Goal: Task Accomplishment & Management: Manage account settings

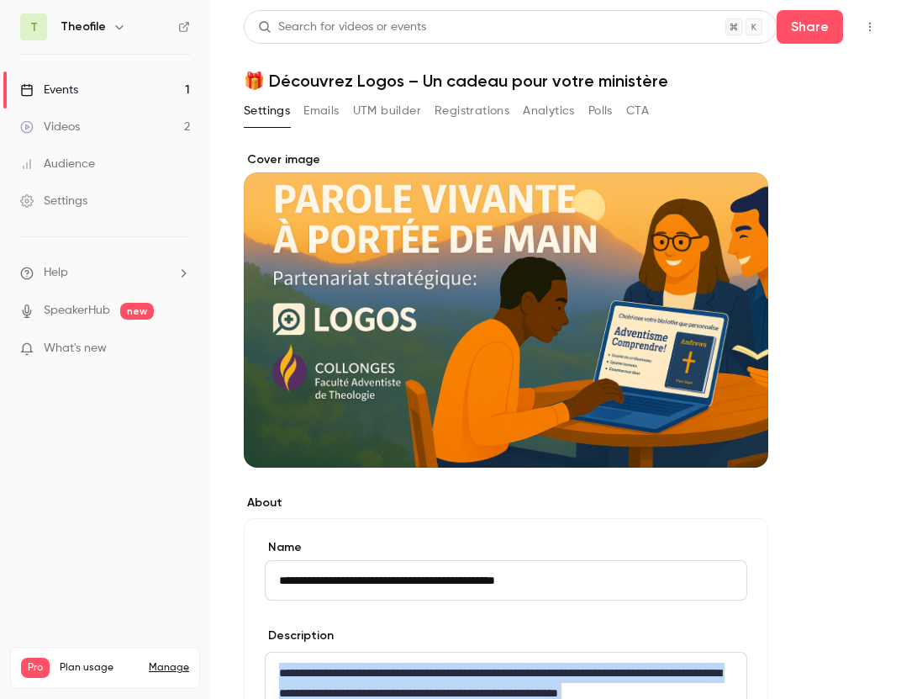
scroll to position [177, 0]
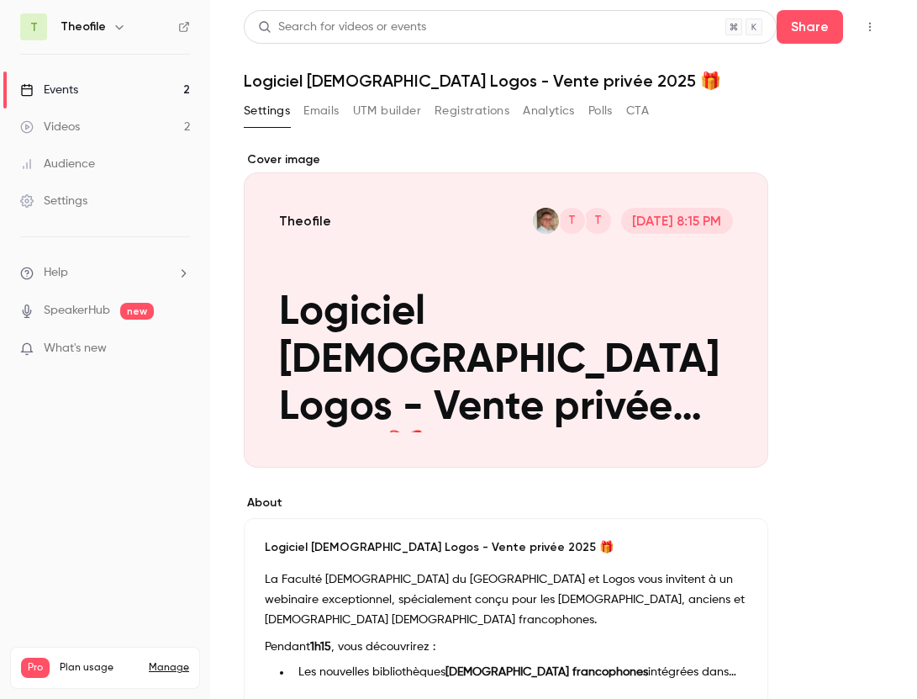
click at [64, 87] on div "Events" at bounding box center [49, 90] width 58 height 17
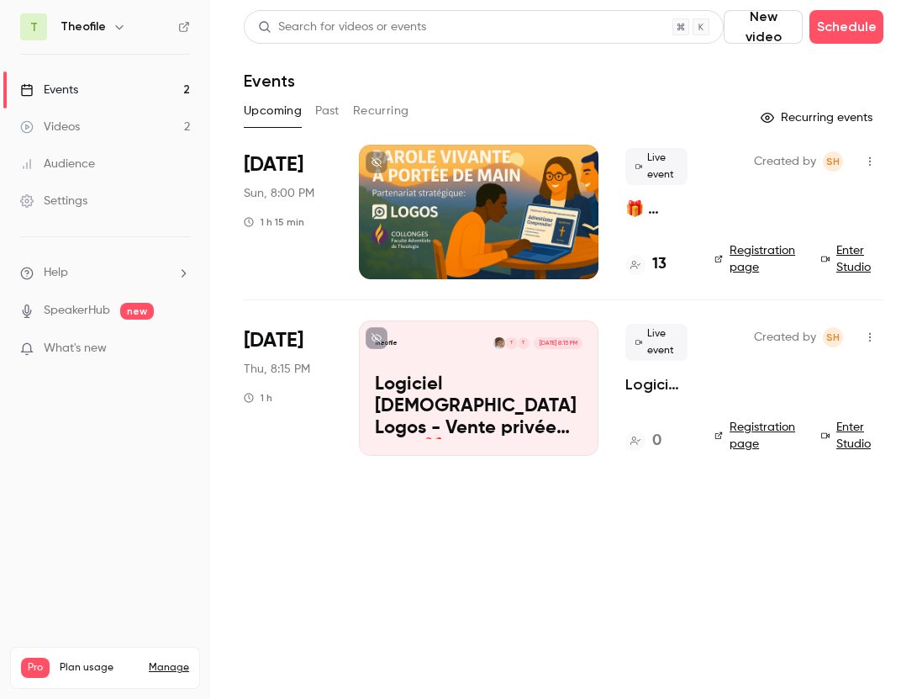
click at [758, 428] on link "Registration page" at bounding box center [758, 436] width 87 height 34
click at [334, 99] on button "Past" at bounding box center [327, 111] width 24 height 27
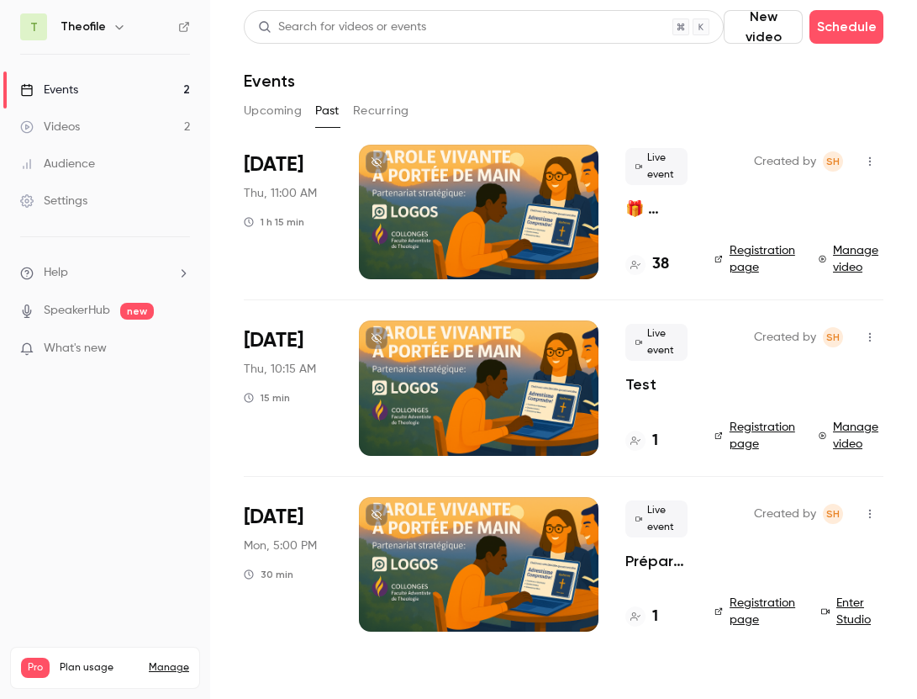
click at [870, 336] on icon "button" at bounding box center [869, 337] width 13 height 12
click at [768, 504] on div "Delete" at bounding box center [806, 511] width 128 height 17
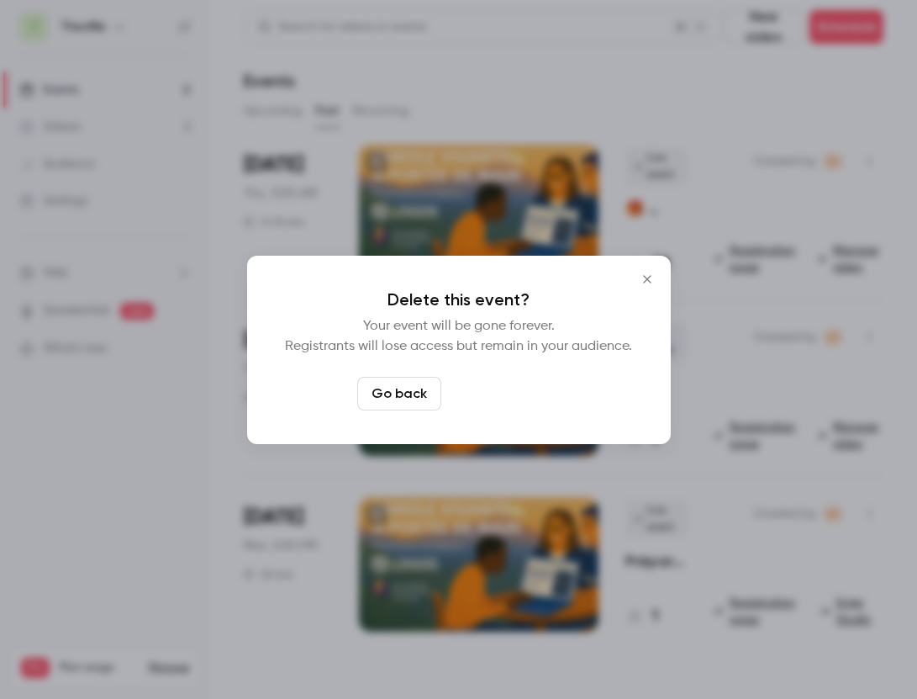
click at [505, 384] on button "Delete event" at bounding box center [504, 394] width 113 height 34
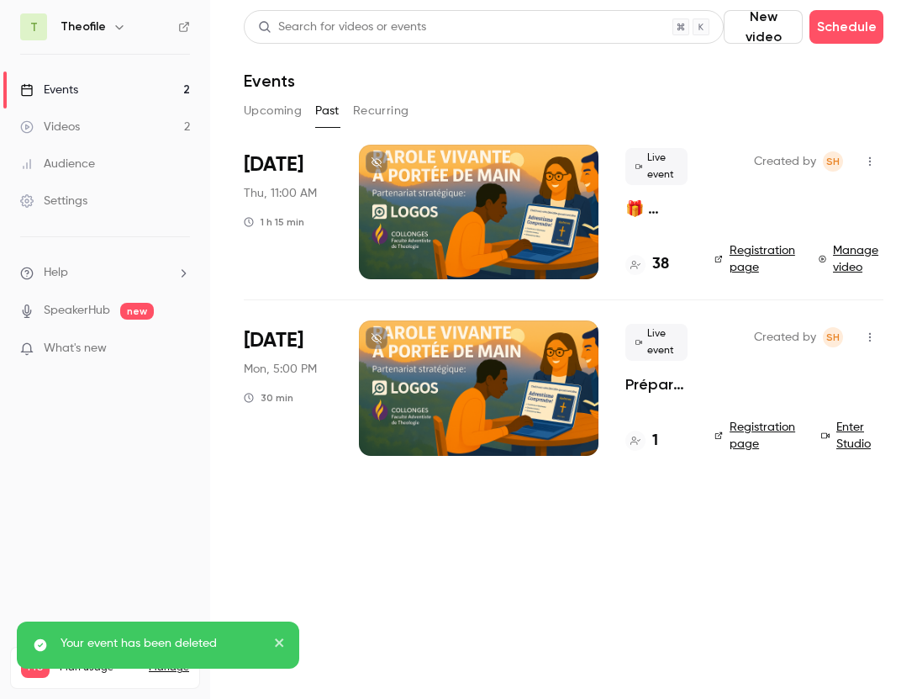
click at [854, 249] on link "Manage video" at bounding box center [851, 259] width 65 height 34
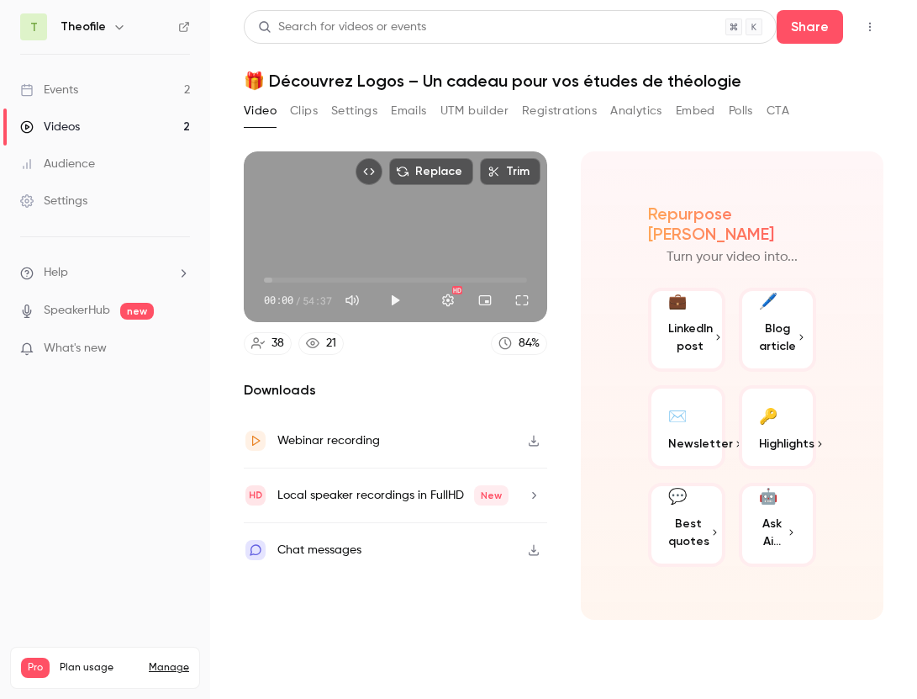
click at [298, 105] on button "Clips" at bounding box center [304, 111] width 28 height 27
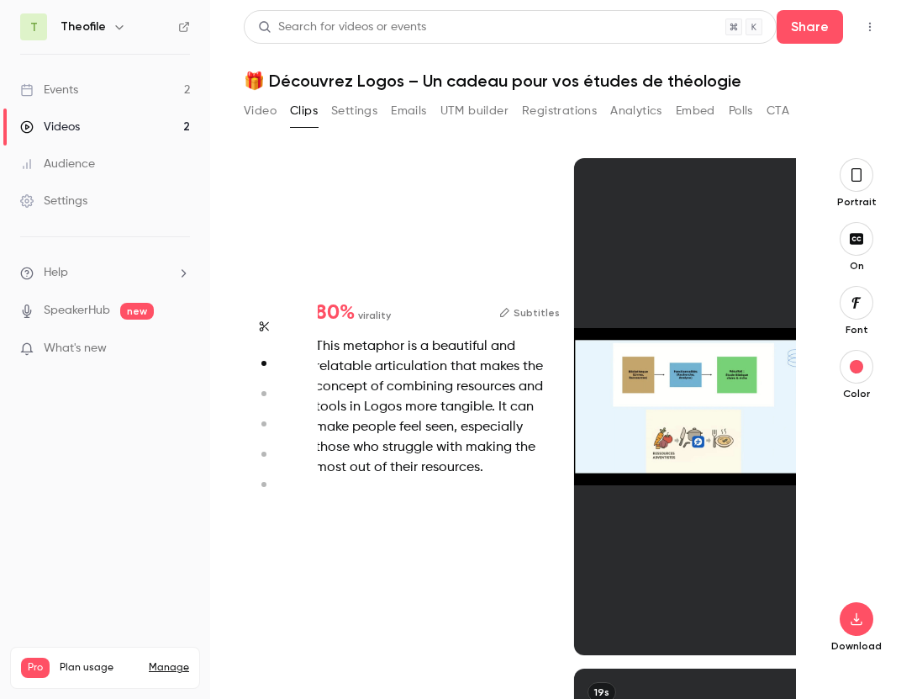
scroll to position [510, 0]
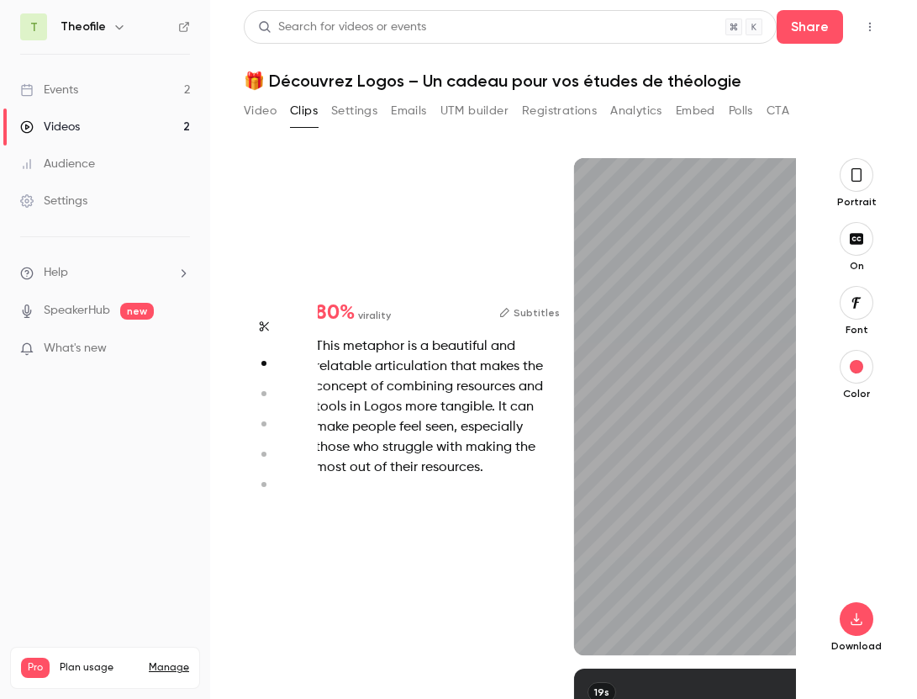
type input "*"
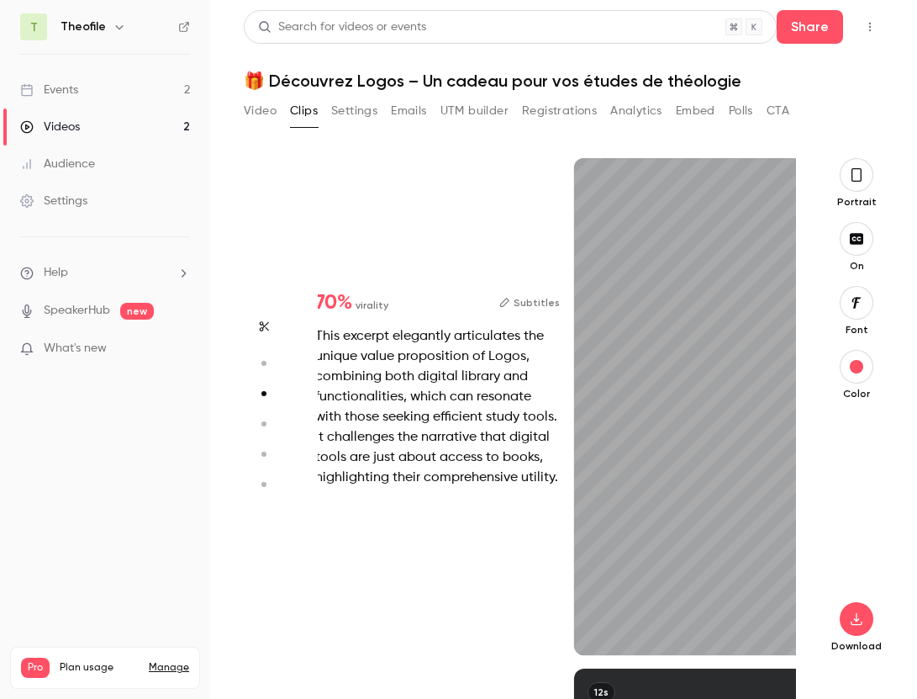
scroll to position [1021, 0]
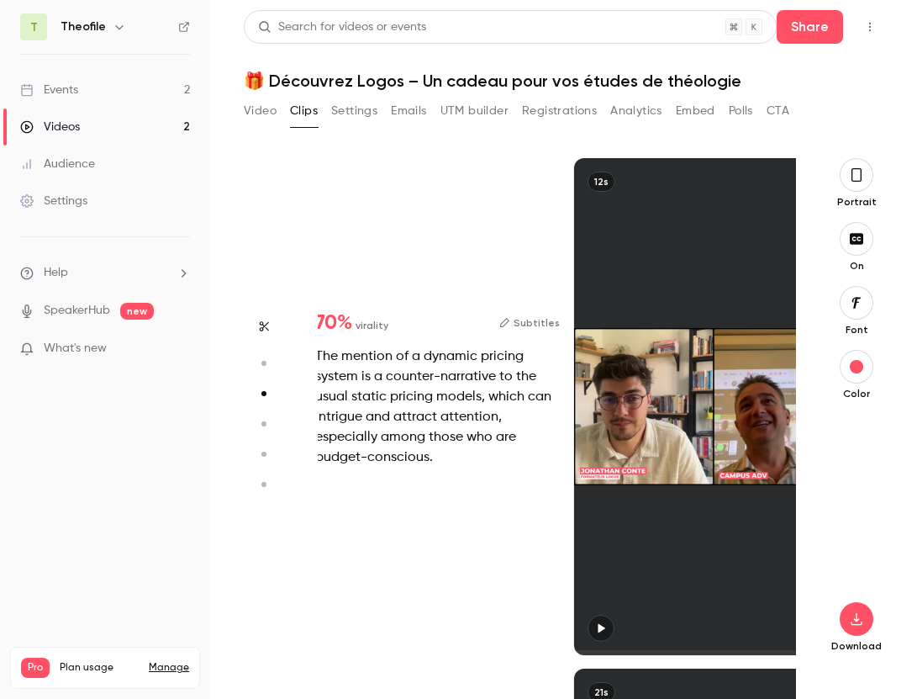
type input "*"
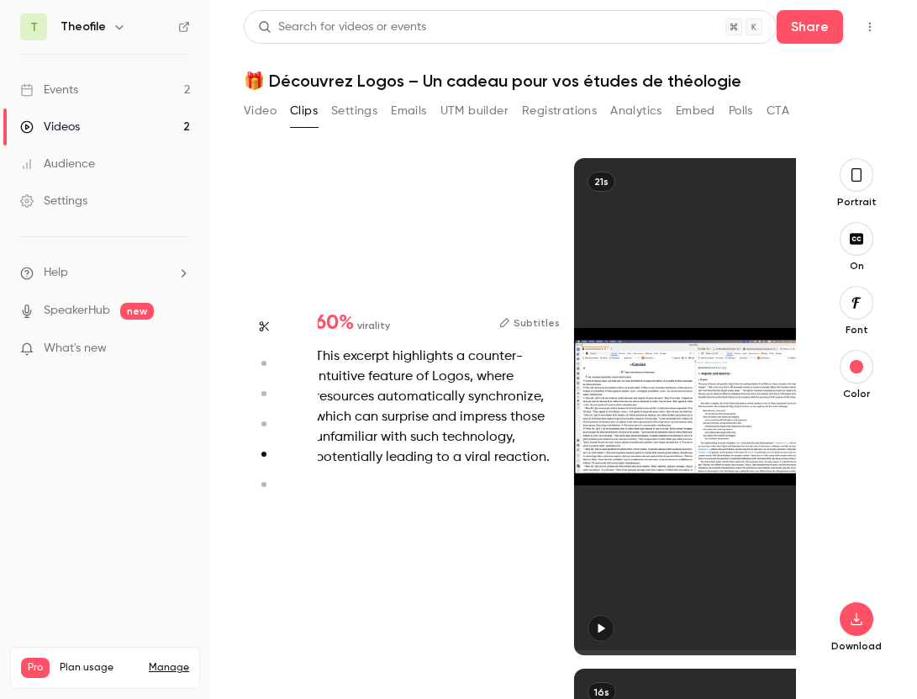
type input "*"
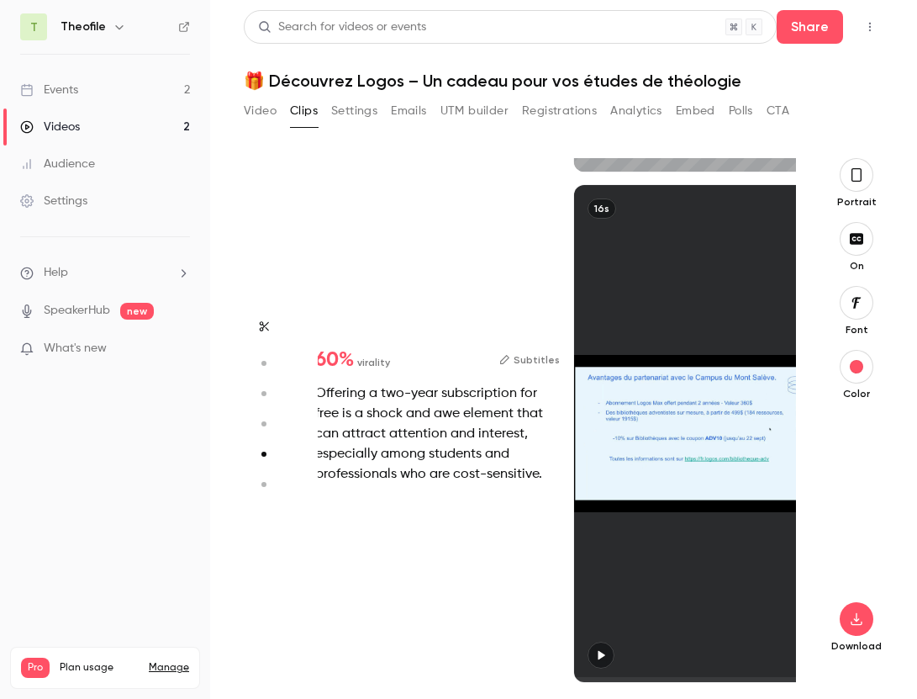
type input "*"
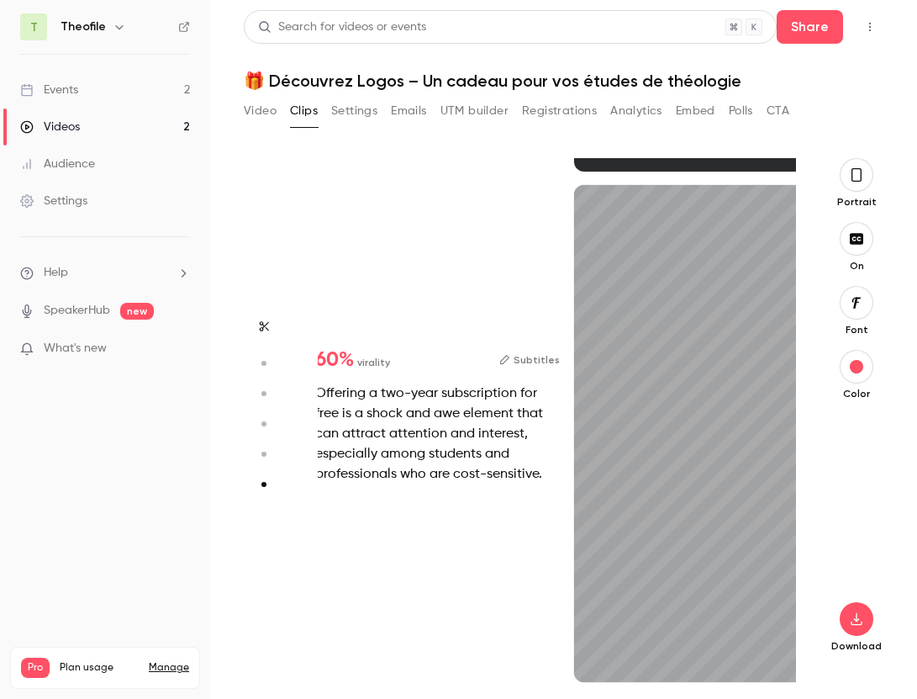
scroll to position [2525, 0]
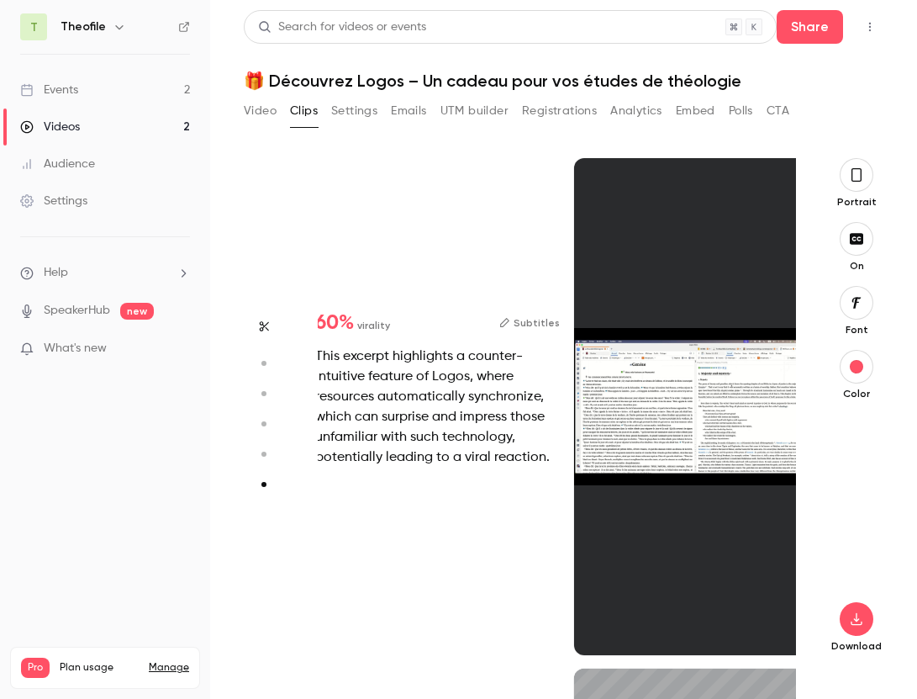
type input "*"
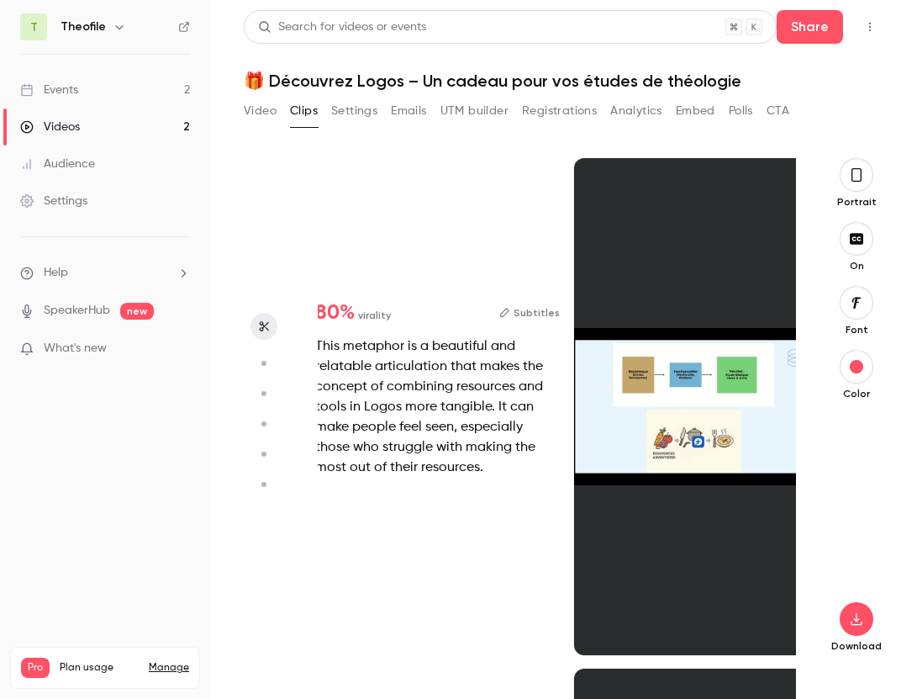
scroll to position [59, 0]
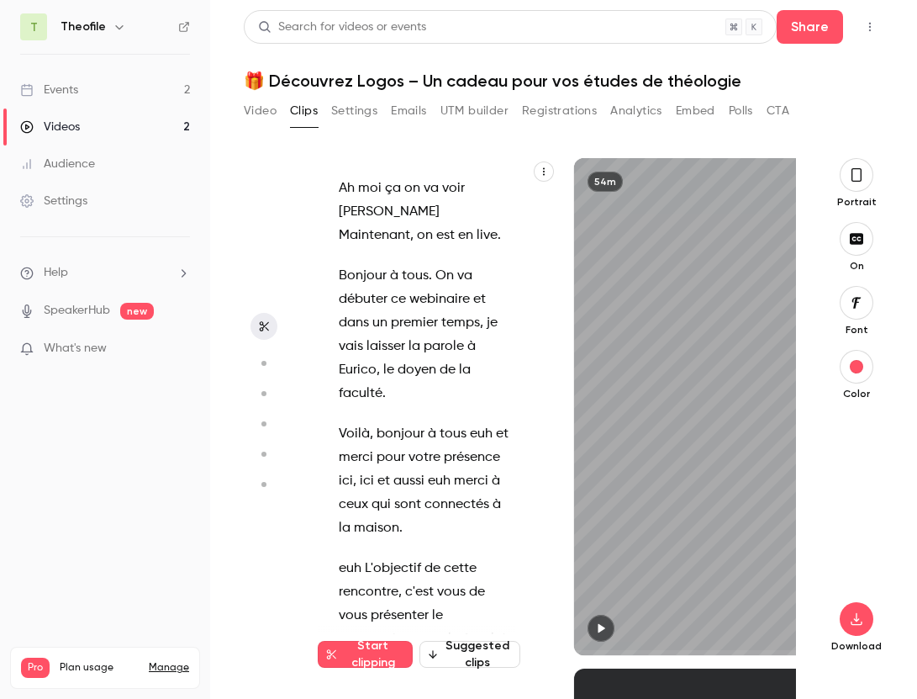
type input "*"
click at [260, 107] on button "Video" at bounding box center [260, 111] width 33 height 27
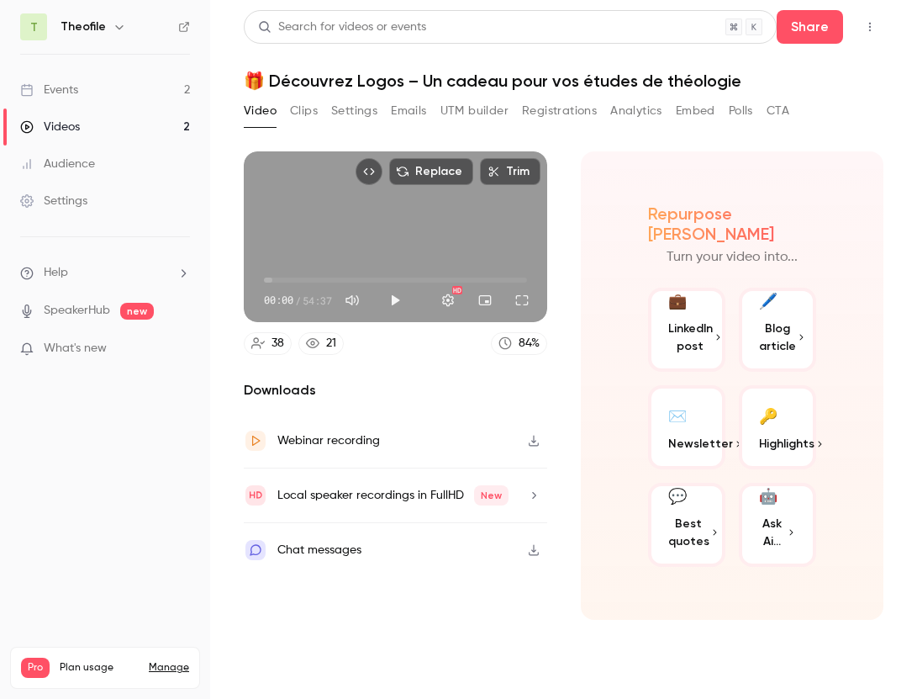
click at [533, 445] on icon "button" at bounding box center [534, 440] width 10 height 11
click at [304, 109] on button "Clips" at bounding box center [304, 111] width 28 height 27
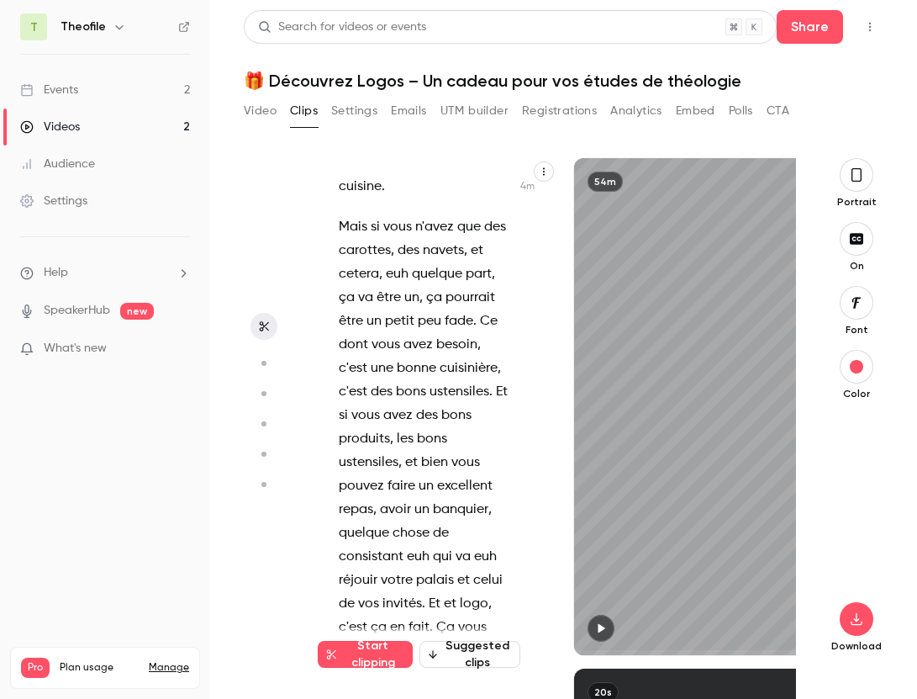
scroll to position [4083, 0]
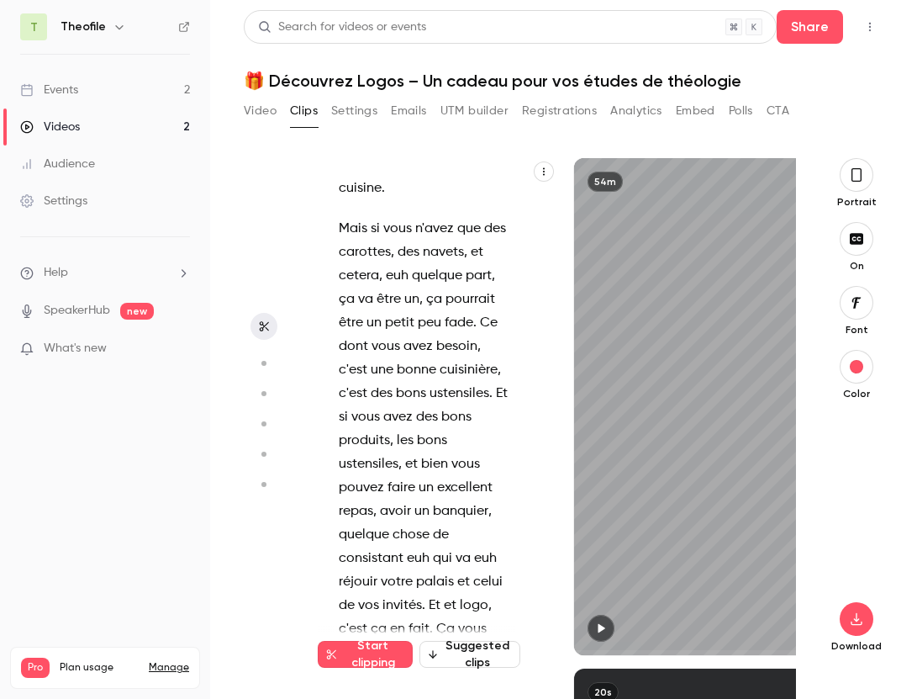
click at [459, 644] on button "Suggested clips" at bounding box center [470, 654] width 101 height 27
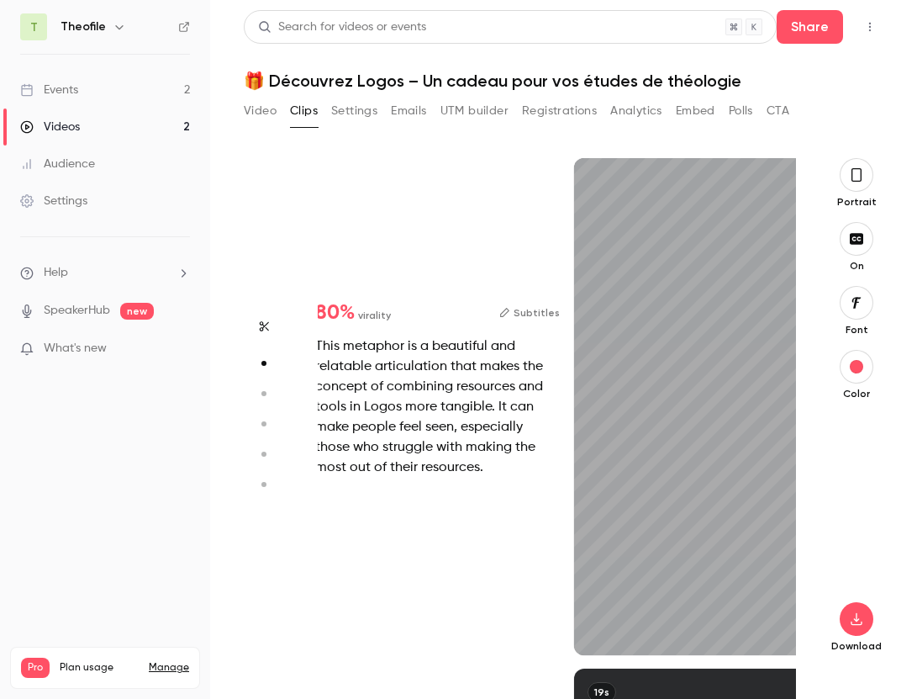
scroll to position [510, 0]
click at [425, 429] on div "This metaphor is a beautiful and relatable articulation that makes the concept …" at bounding box center [437, 406] width 245 height 141
click at [855, 362] on div "button" at bounding box center [856, 366] width 13 height 13
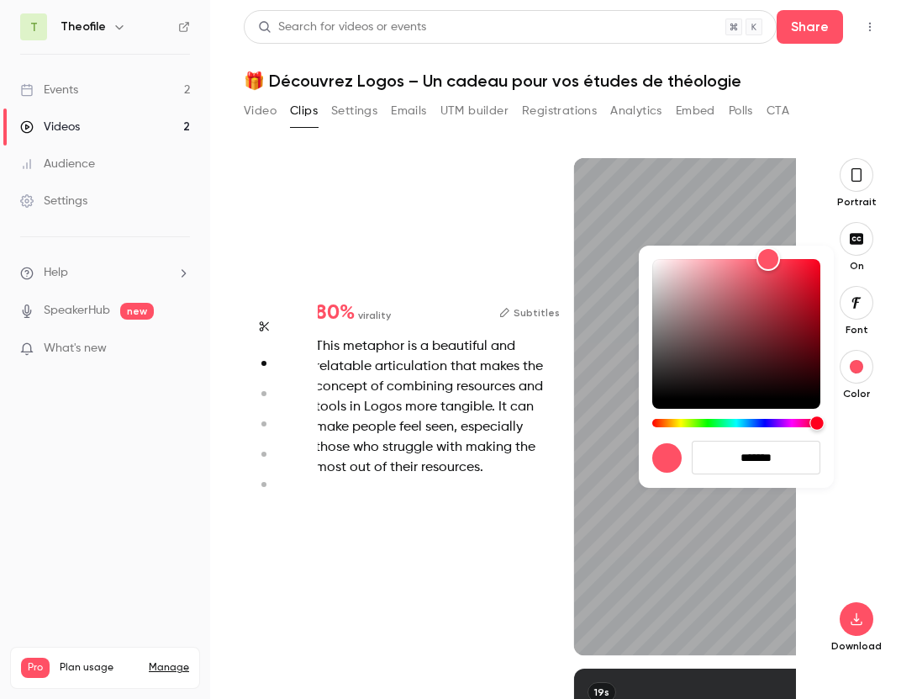
click at [752, 421] on div "Hue" at bounding box center [736, 423] width 168 height 8
type input "****"
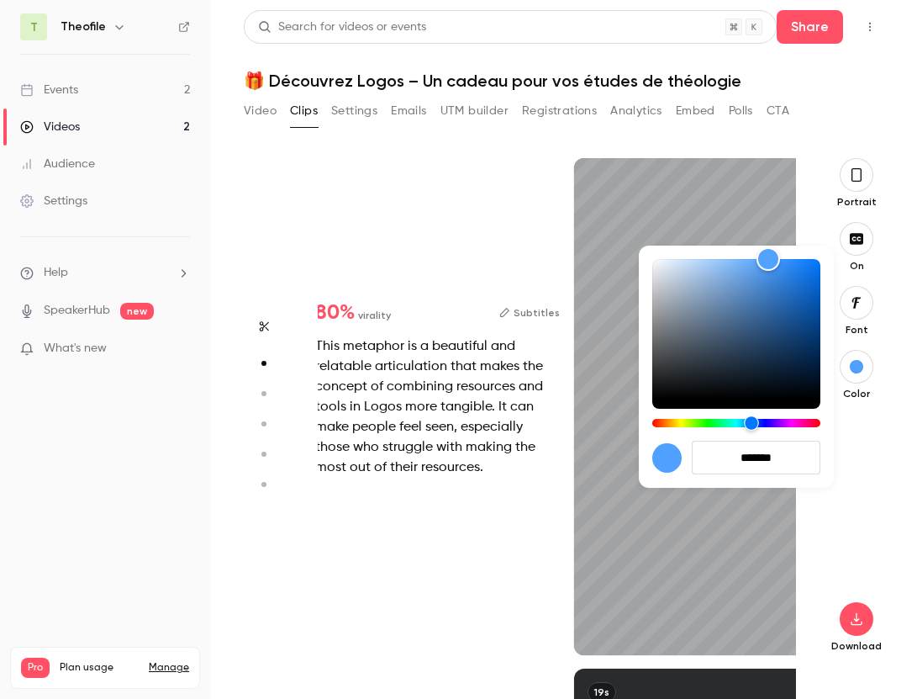
type input "*******"
click at [754, 422] on div "Hue" at bounding box center [751, 422] width 15 height 15
type input "****"
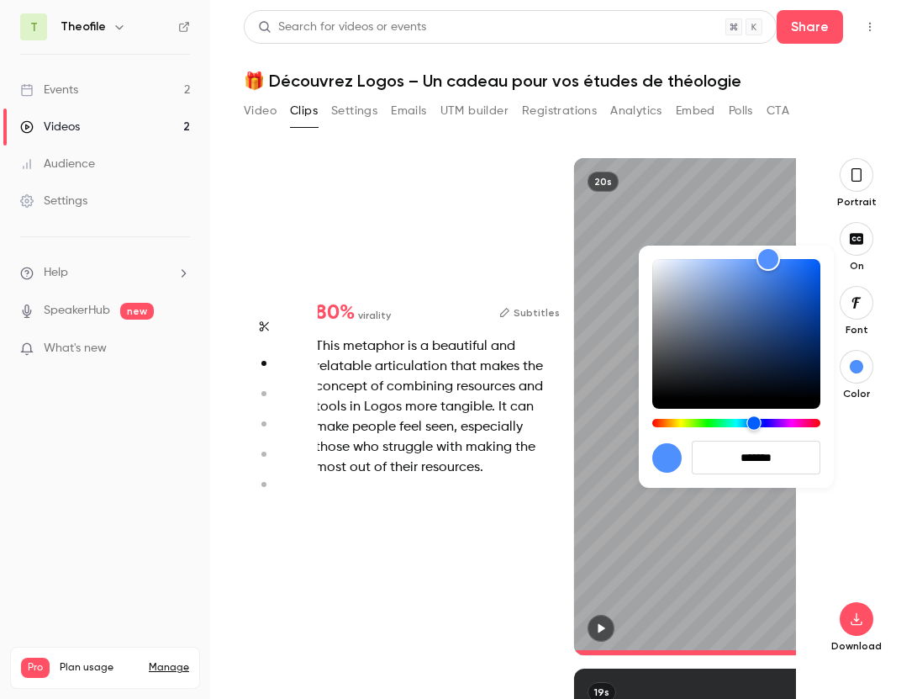
type input "*******"
click at [672, 460] on div at bounding box center [666, 457] width 29 height 29
click at [681, 520] on div at bounding box center [458, 349] width 917 height 699
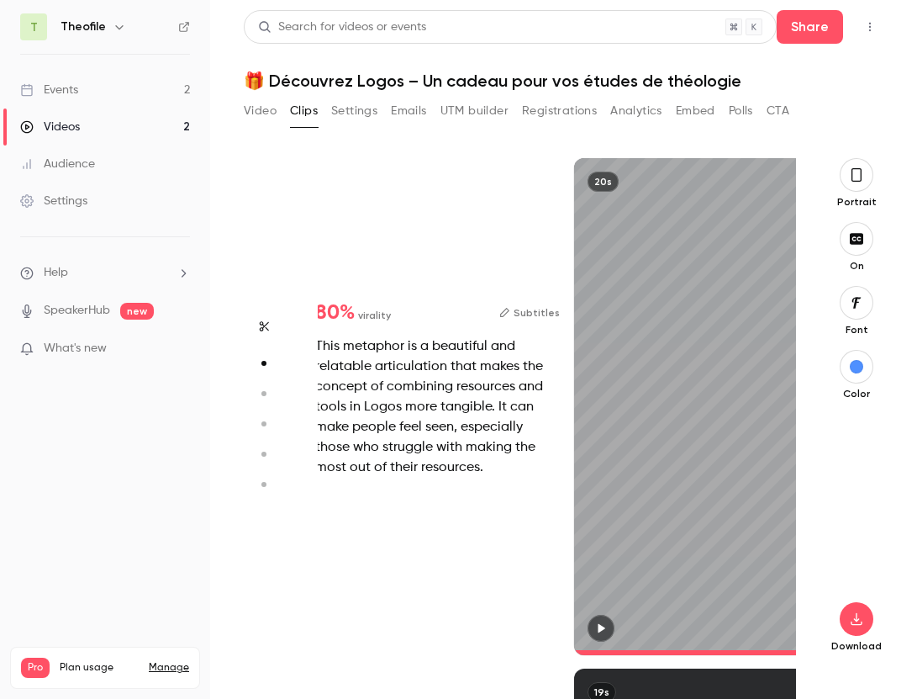
click at [599, 620] on button "button" at bounding box center [601, 628] width 27 height 27
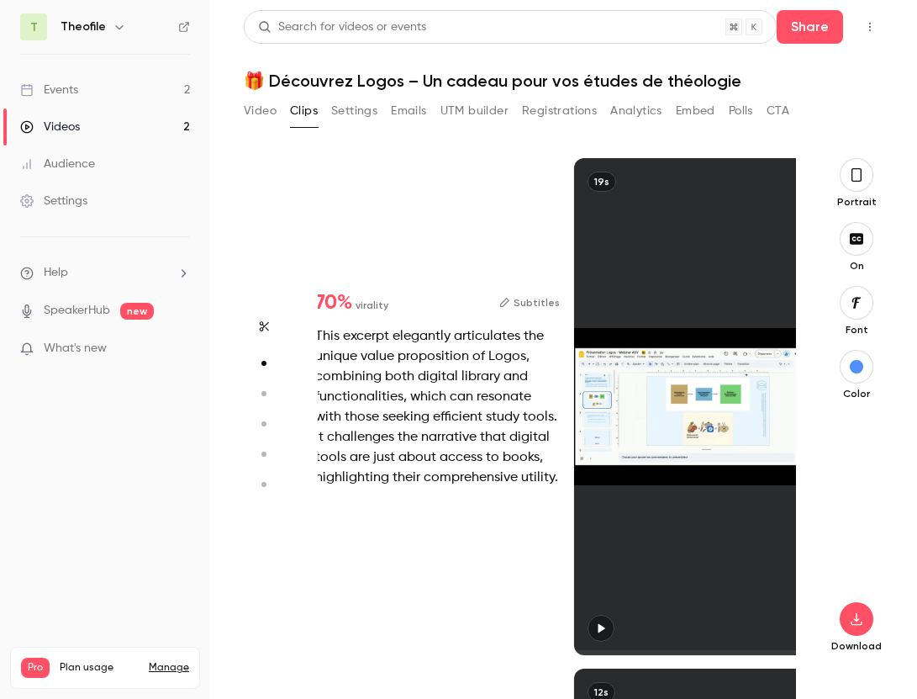
type input "*"
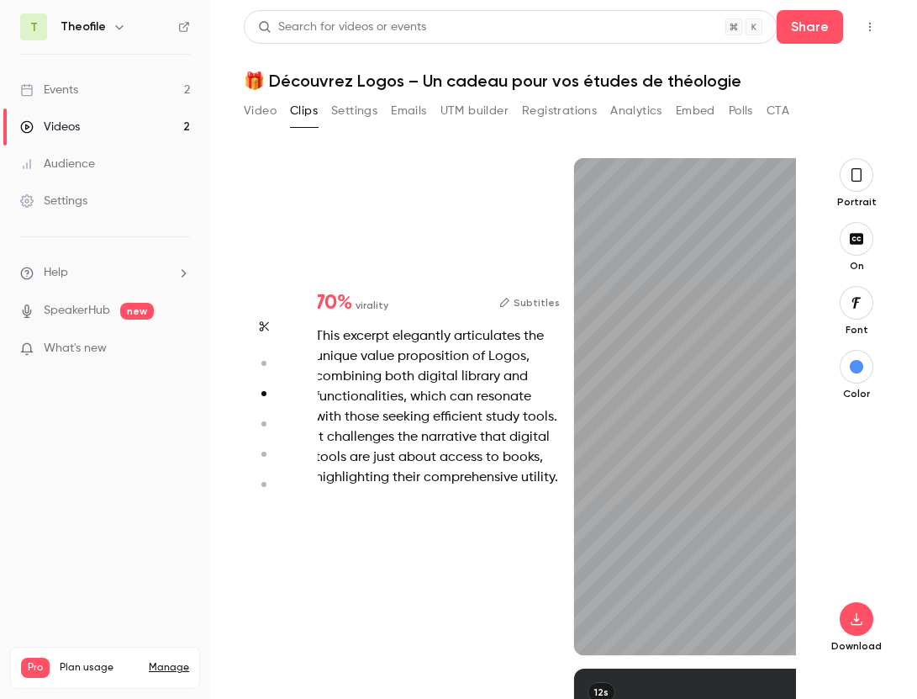
scroll to position [1021, 0]
type input "*"
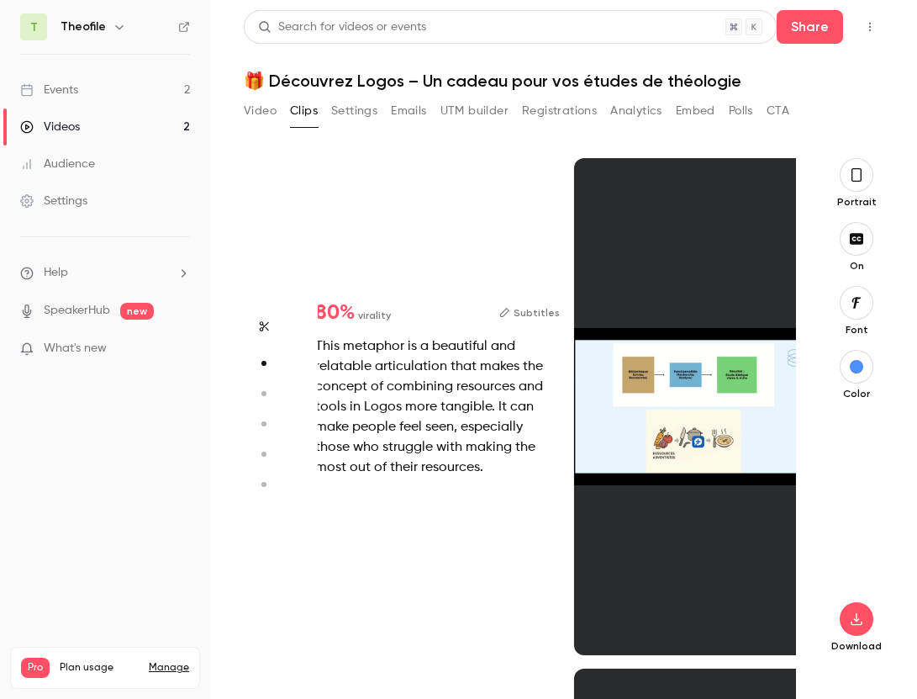
scroll to position [510, 0]
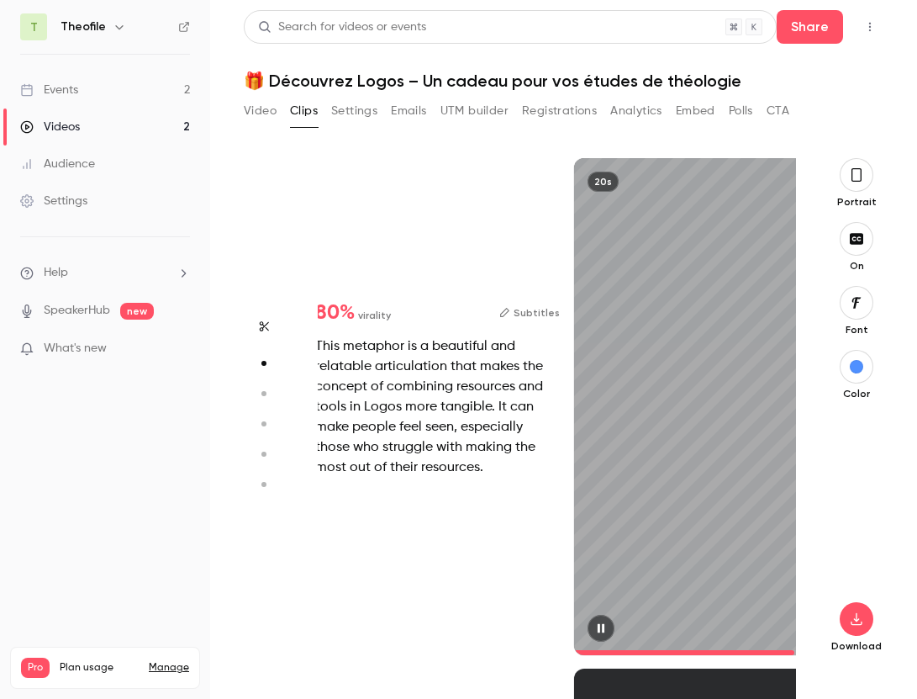
click at [624, 554] on div "20s" at bounding box center [713, 406] width 279 height 497
click at [599, 628] on icon "button" at bounding box center [601, 628] width 7 height 9
click at [730, 413] on div "20s" at bounding box center [713, 406] width 279 height 497
click at [713, 405] on div "20s" at bounding box center [713, 406] width 279 height 497
click at [711, 409] on div "20s" at bounding box center [713, 406] width 279 height 497
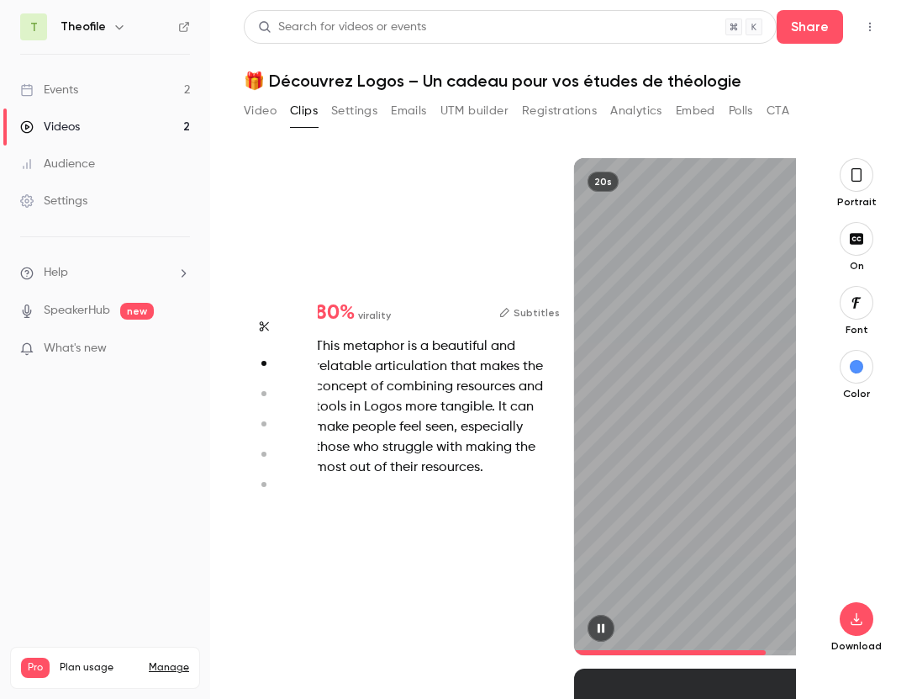
click at [716, 582] on div "20s" at bounding box center [713, 406] width 279 height 497
click at [701, 437] on div "20s" at bounding box center [713, 406] width 279 height 497
click at [709, 581] on div "20s" at bounding box center [713, 406] width 279 height 497
click at [724, 463] on div "20s" at bounding box center [713, 406] width 279 height 497
click at [603, 637] on button "button" at bounding box center [601, 628] width 27 height 27
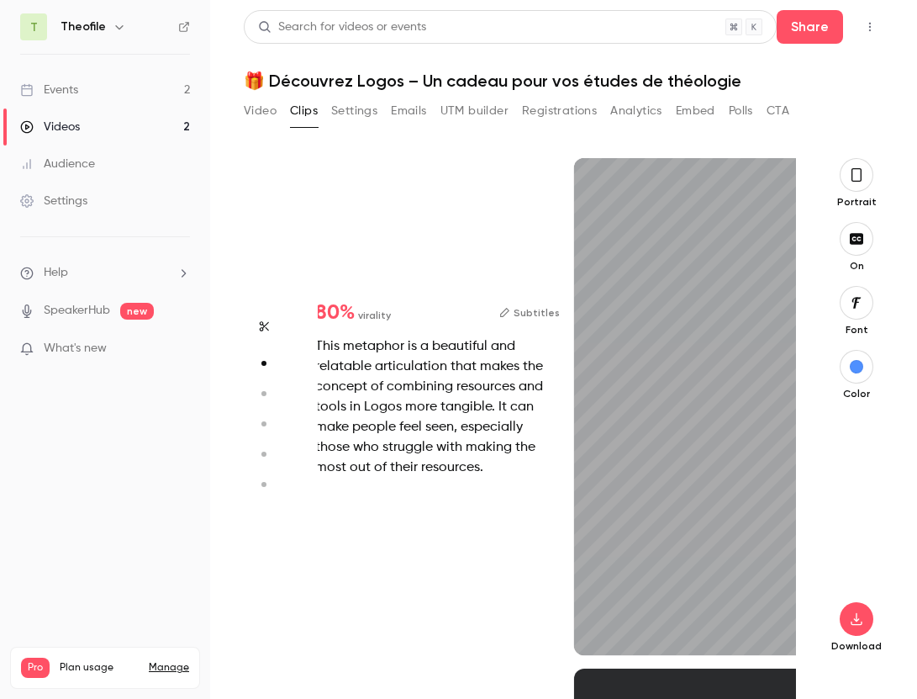
type input "*"
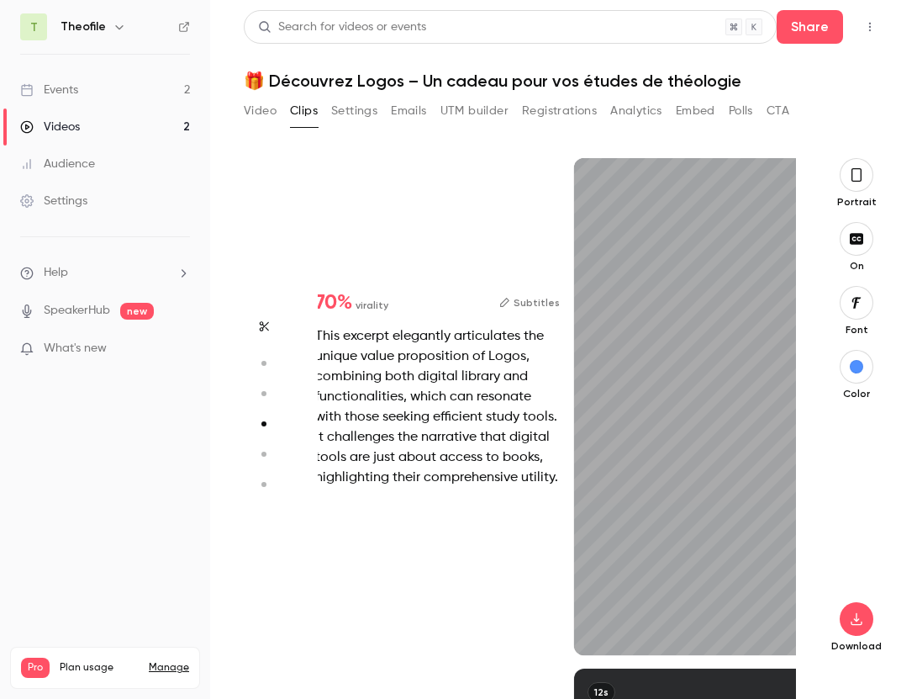
type input "*"
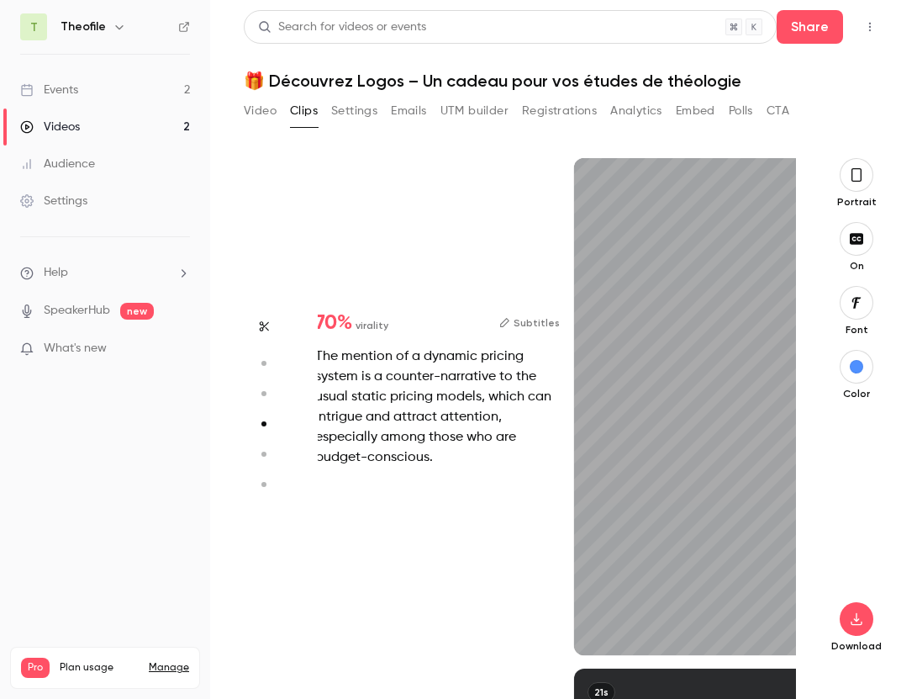
scroll to position [1531, 0]
type input "*"
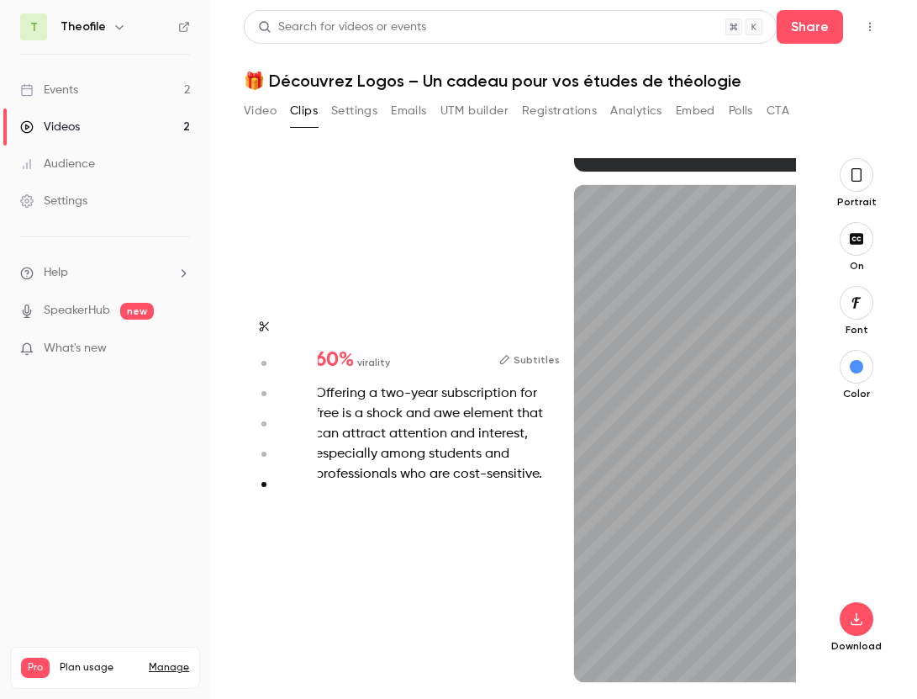
scroll to position [2525, 0]
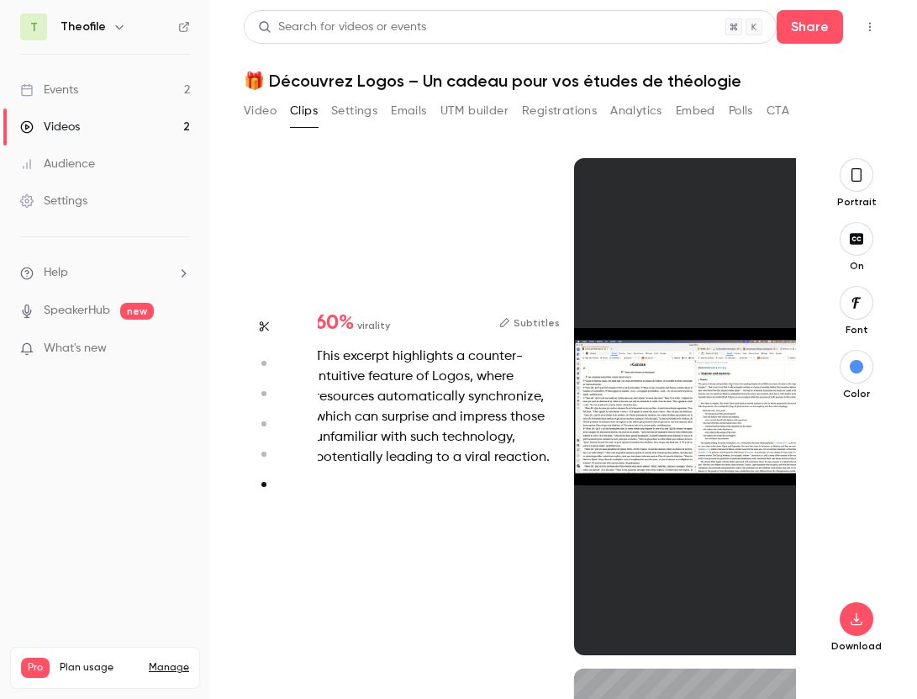
type input "*"
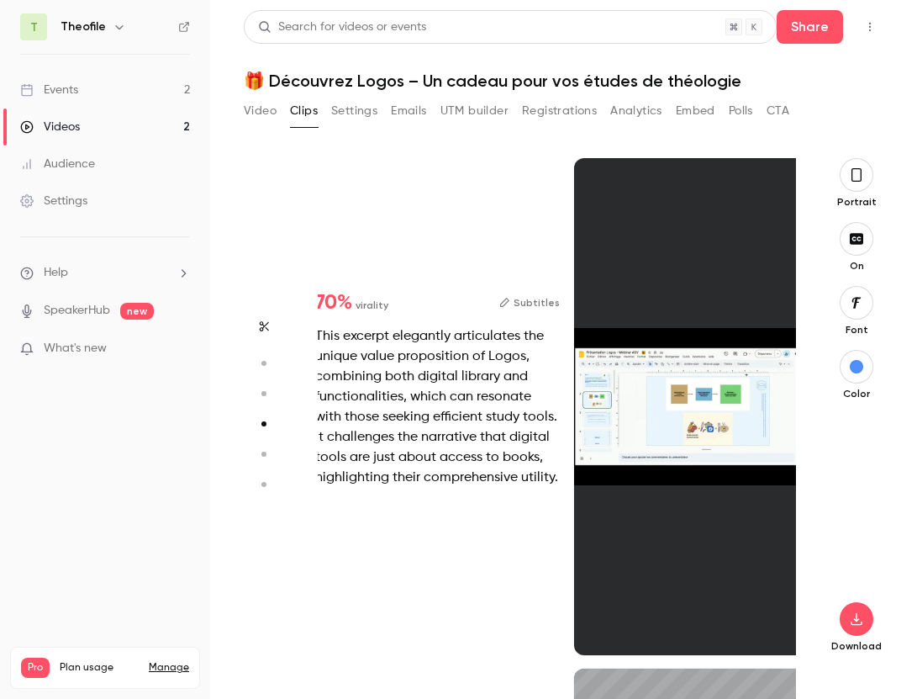
type input "*"
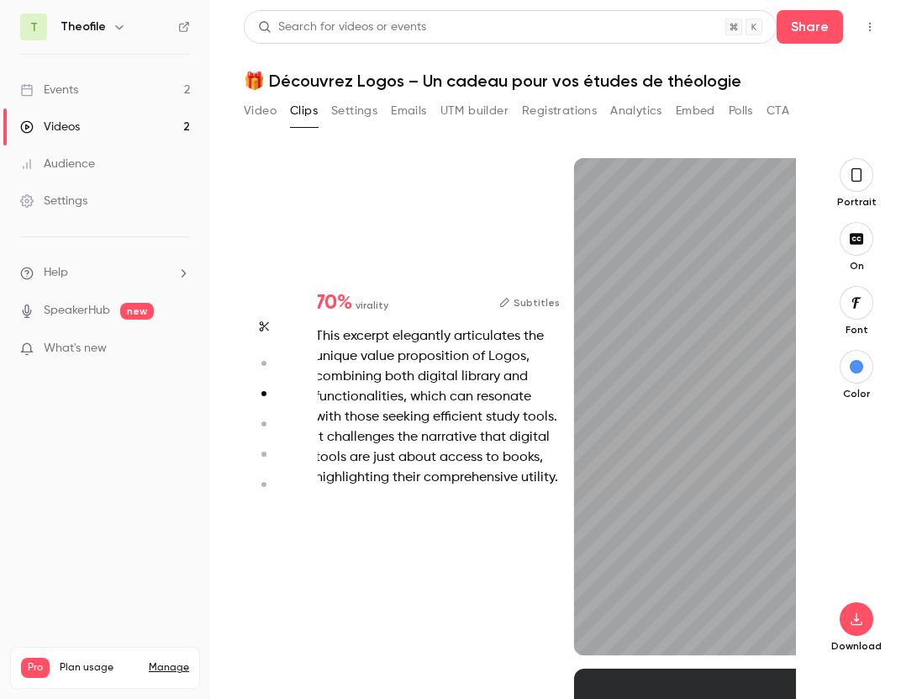
scroll to position [1021, 0]
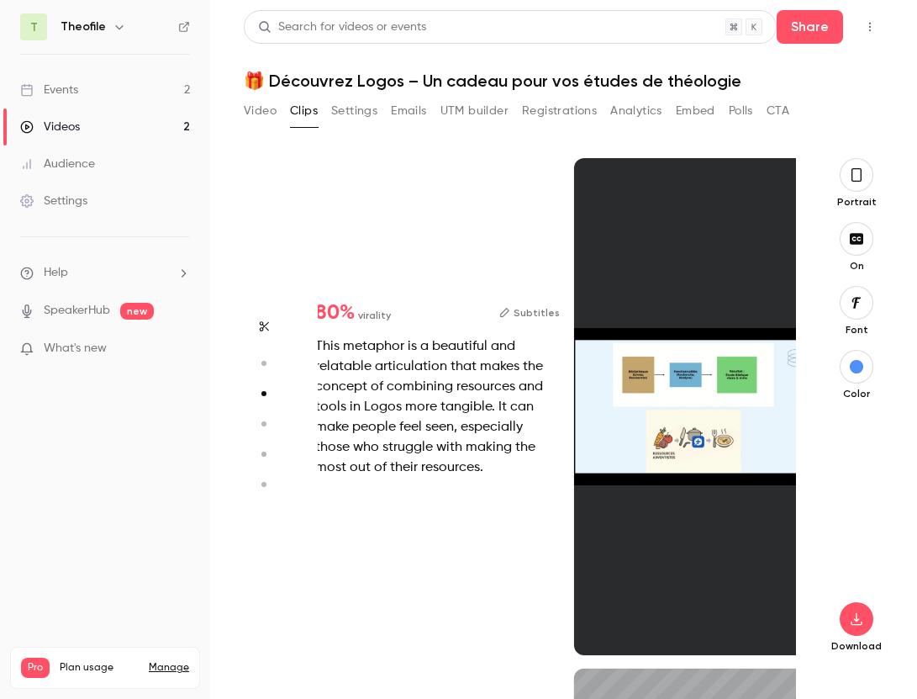
type input "*"
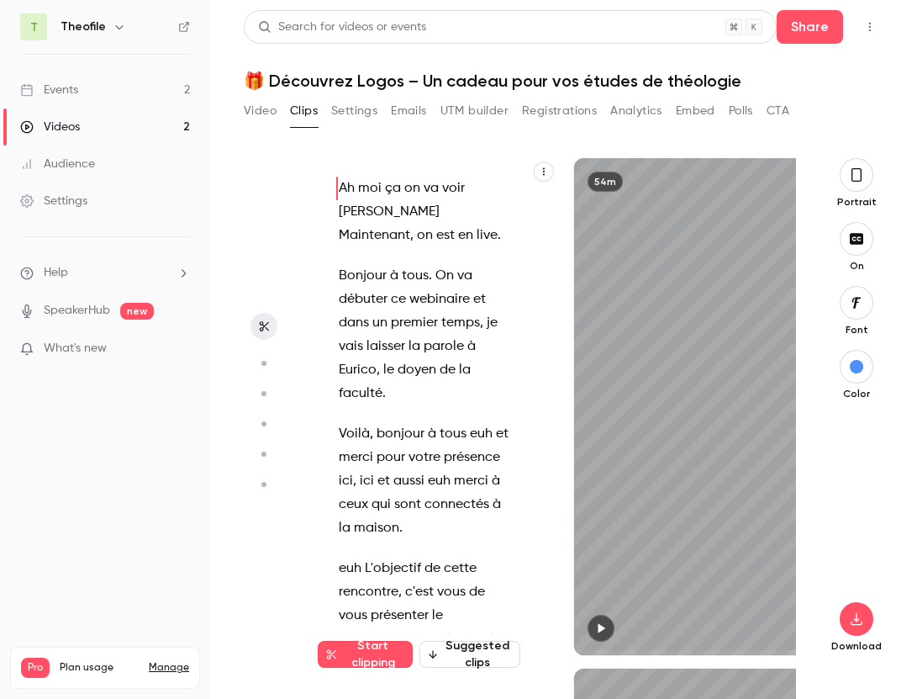
scroll to position [0, 0]
click at [603, 630] on icon "button" at bounding box center [600, 628] width 13 height 12
click at [602, 621] on button "button" at bounding box center [601, 628] width 27 height 27
type input "***"
click at [250, 107] on button "Video" at bounding box center [260, 111] width 33 height 27
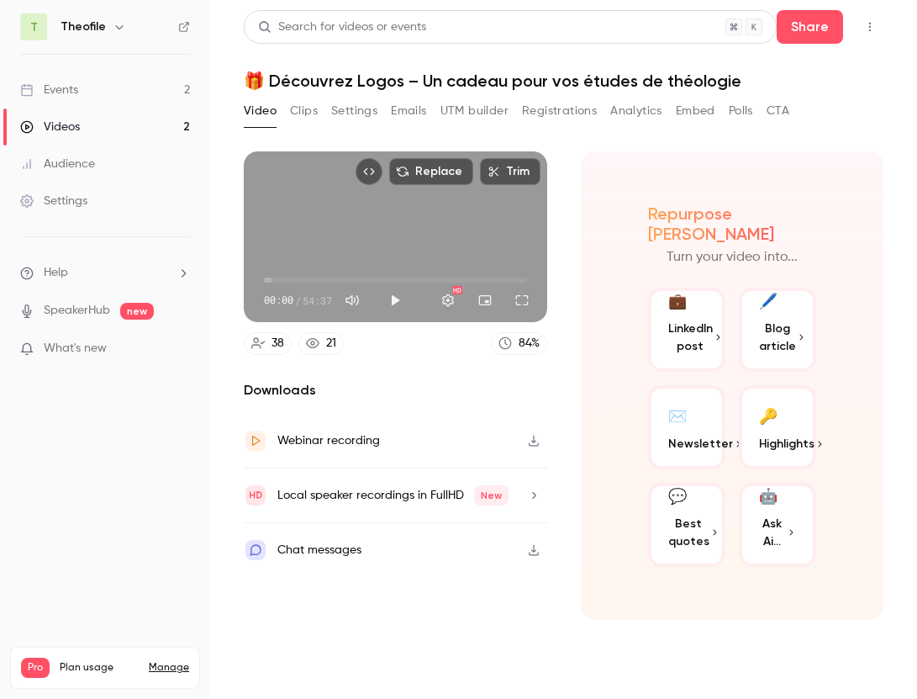
click at [65, 87] on div "Events" at bounding box center [49, 90] width 58 height 17
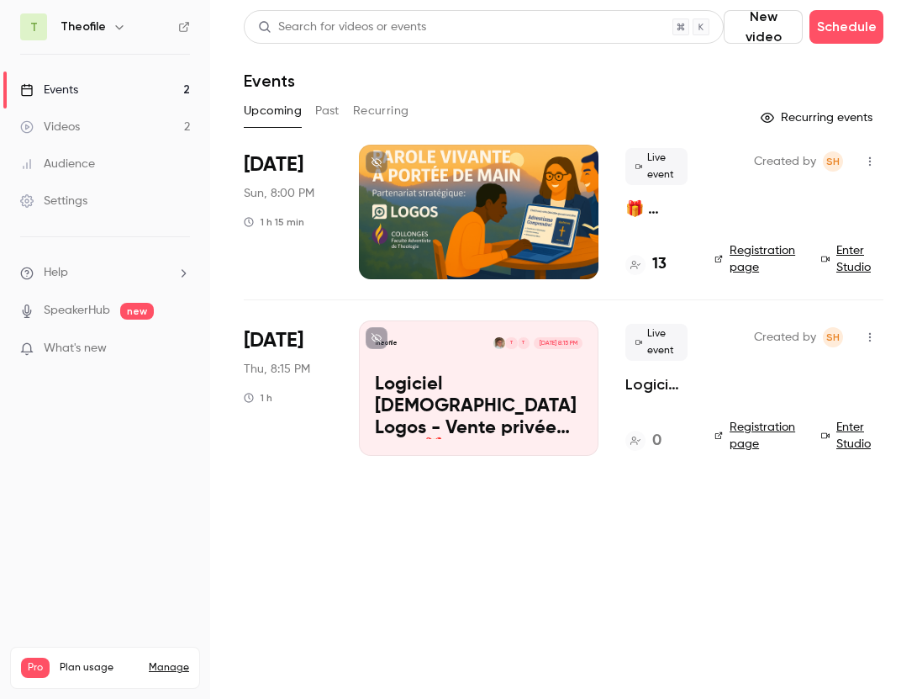
click at [483, 197] on div at bounding box center [479, 212] width 240 height 135
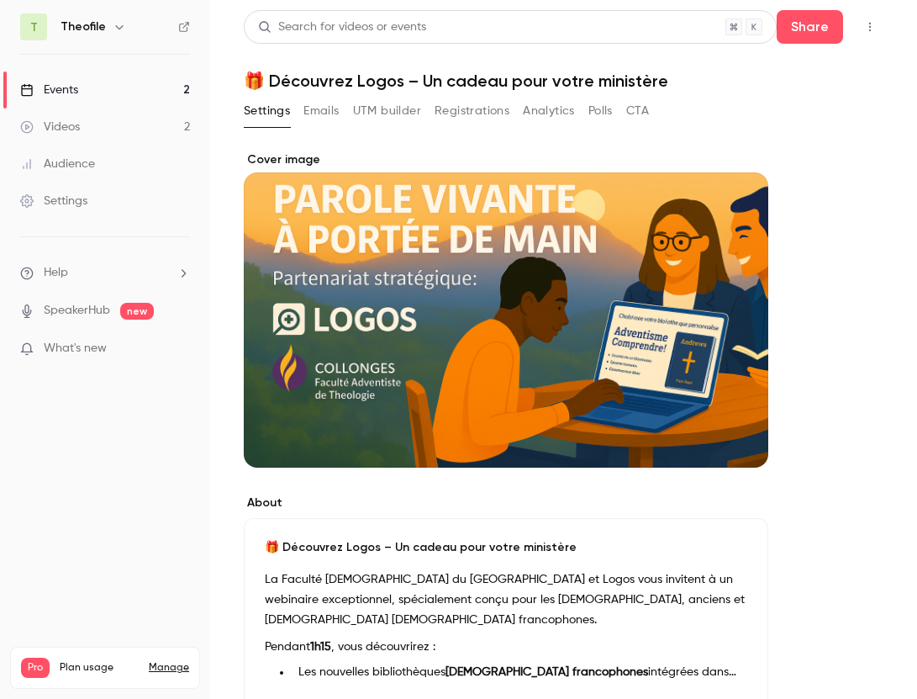
click at [450, 270] on div "Cover image" at bounding box center [506, 309] width 525 height 316
click at [0, 0] on input "Cover image" at bounding box center [0, 0] width 0 height 0
click at [573, 331] on div "Cover image" at bounding box center [506, 309] width 525 height 316
click at [0, 0] on input "Cover image" at bounding box center [0, 0] width 0 height 0
click at [276, 156] on div "Cover image" at bounding box center [506, 309] width 525 height 316
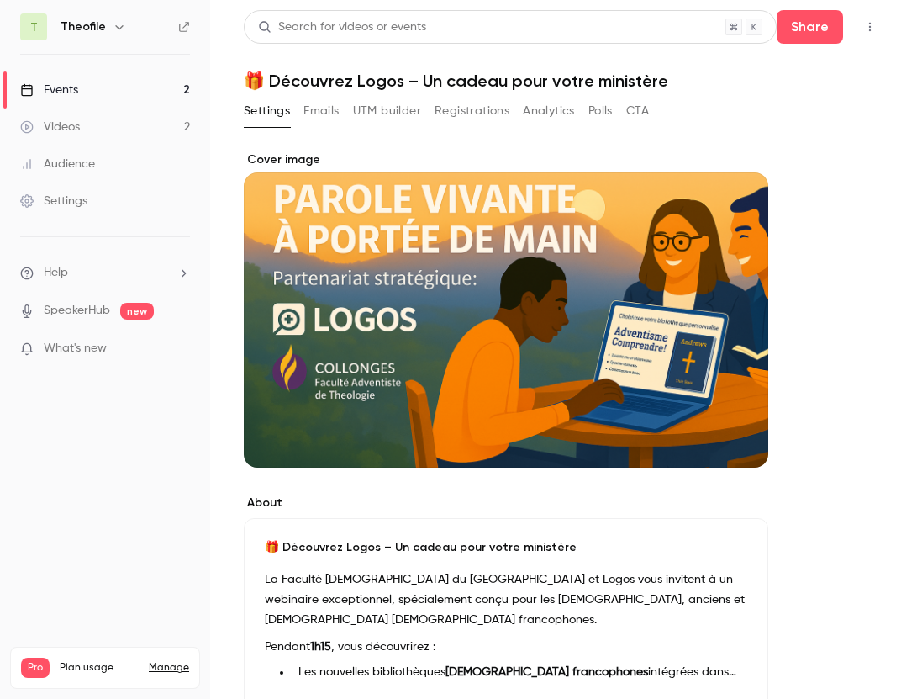
click at [0, 0] on input "Cover image" at bounding box center [0, 0] width 0 height 0
click at [82, 89] on link "Events 2" at bounding box center [105, 89] width 210 height 37
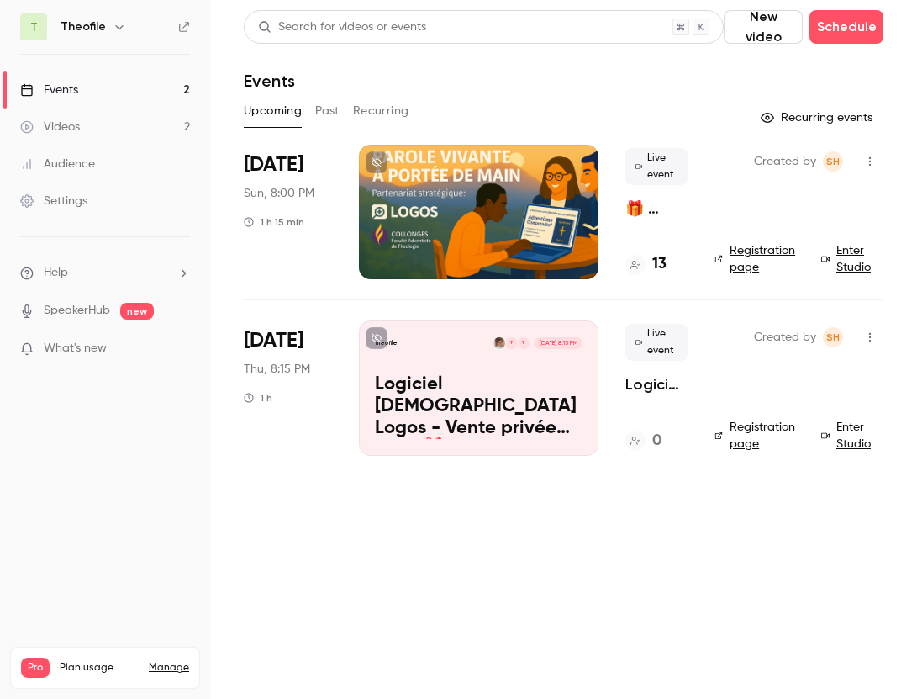
click at [753, 249] on link "Registration page" at bounding box center [758, 259] width 87 height 34
click at [324, 109] on button "Past" at bounding box center [327, 111] width 24 height 27
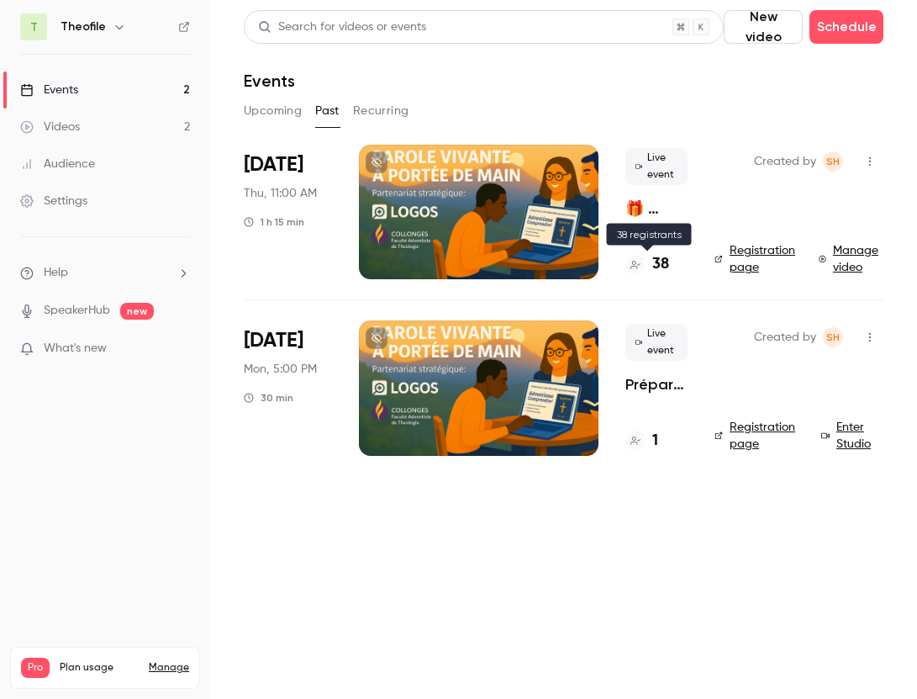
click at [664, 264] on h4 "38" at bounding box center [660, 264] width 17 height 23
